Goal: Task Accomplishment & Management: Complete application form

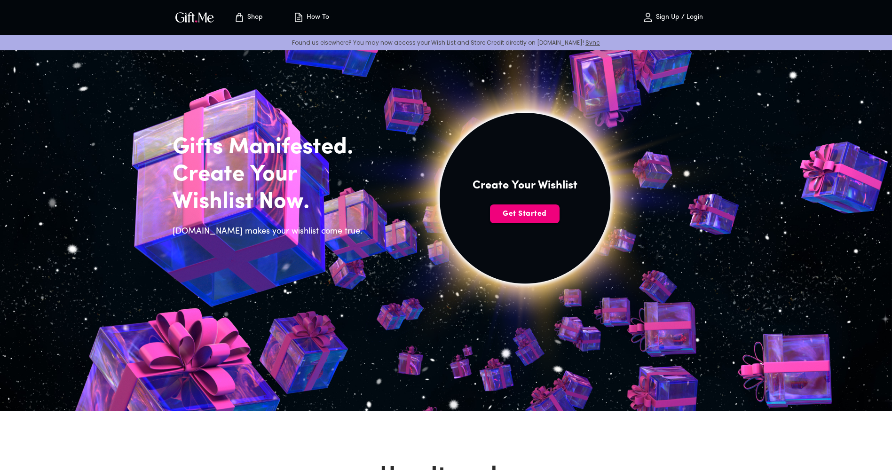
click at [525, 215] on span "Get Started" at bounding box center [525, 214] width 70 height 10
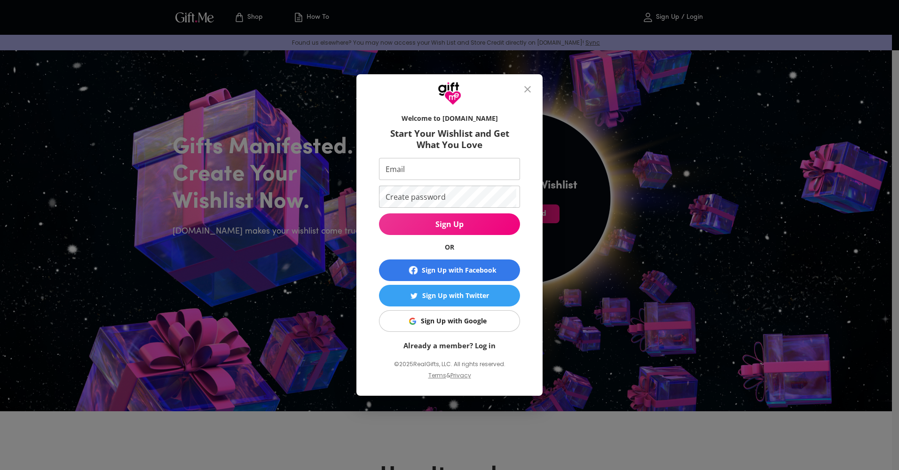
click at [475, 321] on div "Sign Up with Google" at bounding box center [454, 321] width 66 height 10
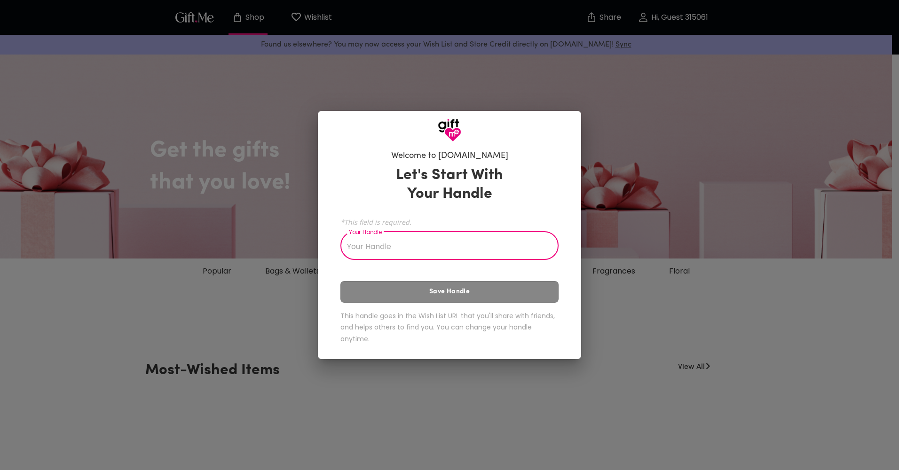
click at [447, 249] on input "Your Handle" at bounding box center [444, 247] width 208 height 26
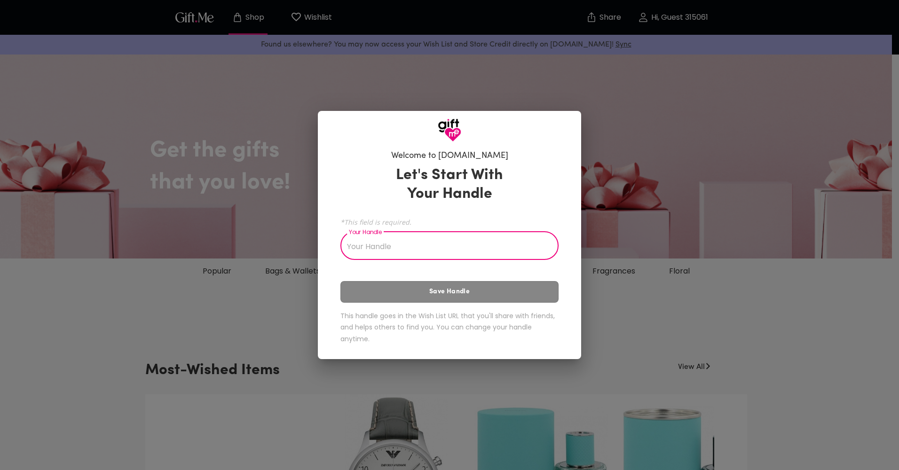
click at [429, 244] on input "Your Handle" at bounding box center [444, 247] width 208 height 26
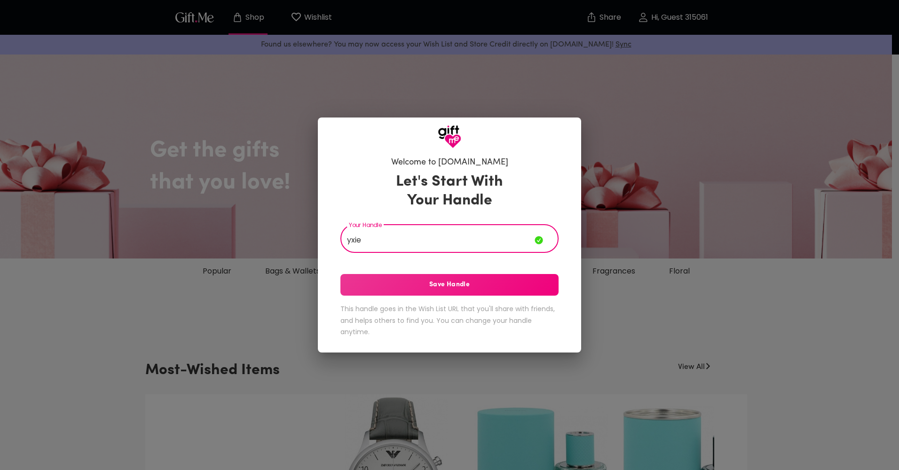
type input "yxie"
click at [467, 289] on span "Save Handle" at bounding box center [449, 285] width 218 height 10
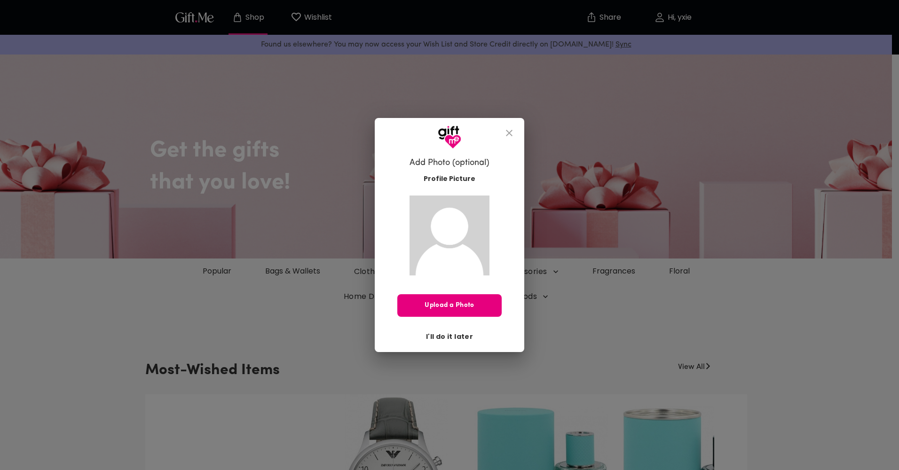
click at [468, 336] on span "I'll do it later" at bounding box center [449, 336] width 47 height 10
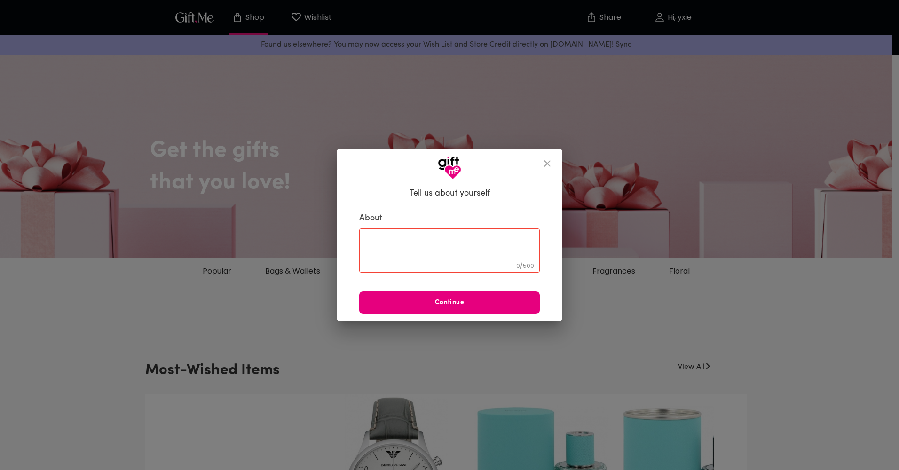
click at [428, 239] on textarea at bounding box center [449, 250] width 167 height 27
type textarea "I love her"
click at [422, 302] on span "Continue" at bounding box center [449, 303] width 181 height 10
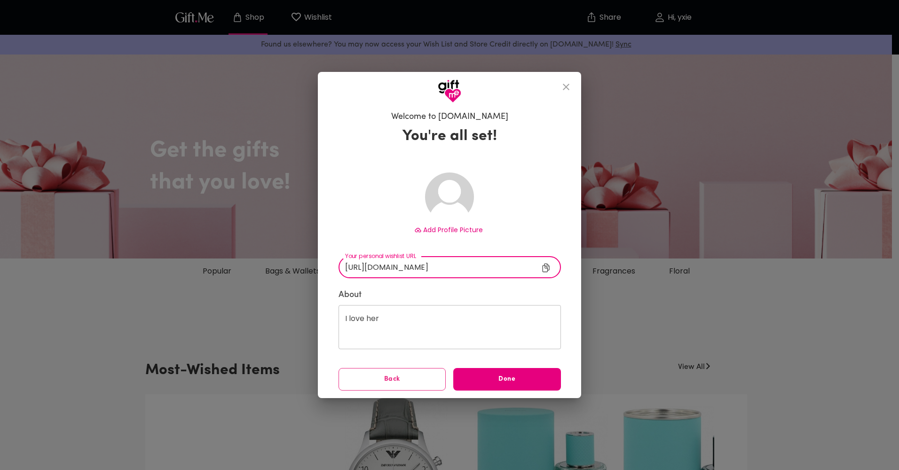
drag, startPoint x: 393, startPoint y: 268, endPoint x: 318, endPoint y: 268, distance: 75.2
click at [318, 268] on div "Welcome to Gift.me You're all set! Add Profile Picture https://gift.me/yxie ​ Y…" at bounding box center [449, 251] width 263 height 296
click at [496, 373] on button "Done" at bounding box center [507, 379] width 108 height 23
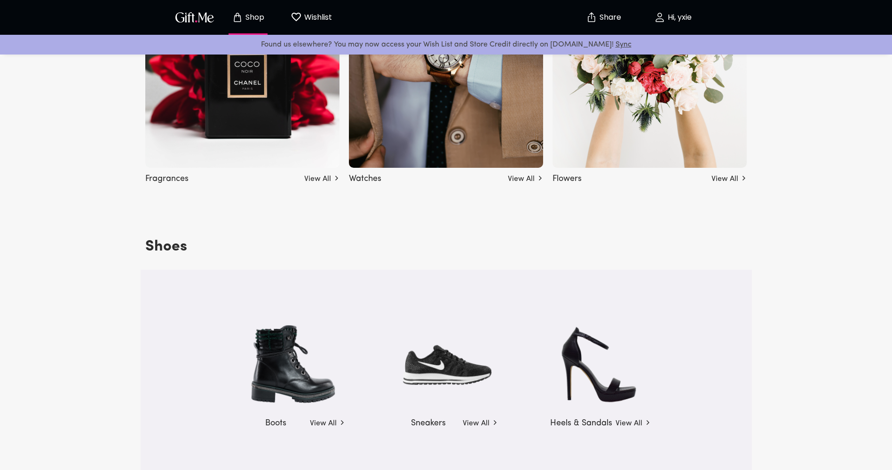
scroll to position [1222, 0]
